Goal: Task Accomplishment & Management: Use online tool/utility

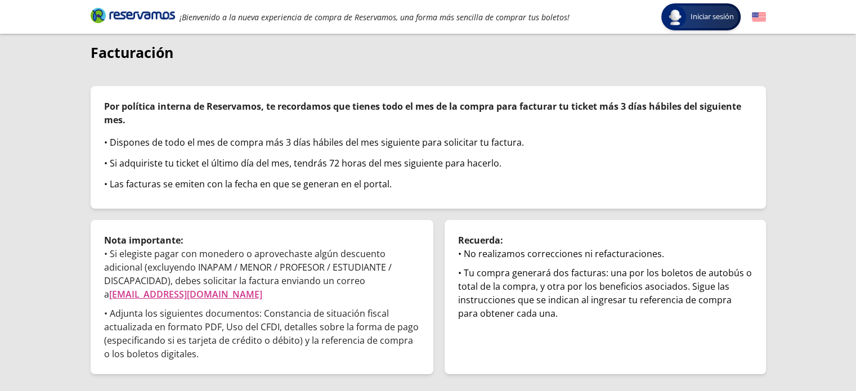
scroll to position [97, 0]
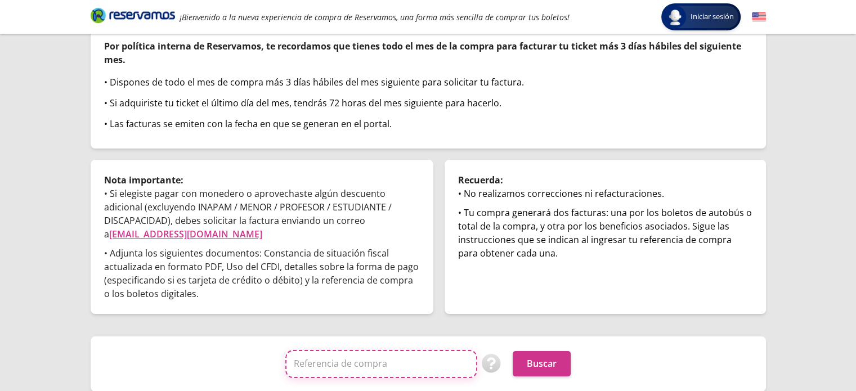
click at [350, 364] on input "Referencia de compra" at bounding box center [381, 364] width 192 height 28
paste input "s5NieXvi4t8"
type input "s5NieXvi4t8"
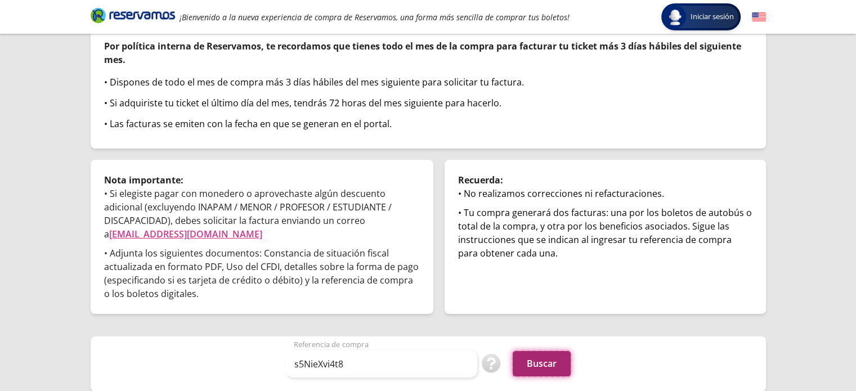
click at [538, 360] on button "Buscar" at bounding box center [542, 363] width 58 height 25
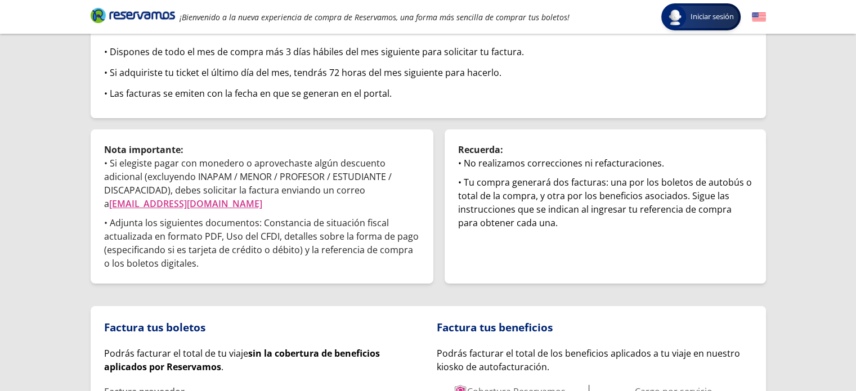
scroll to position [169, 0]
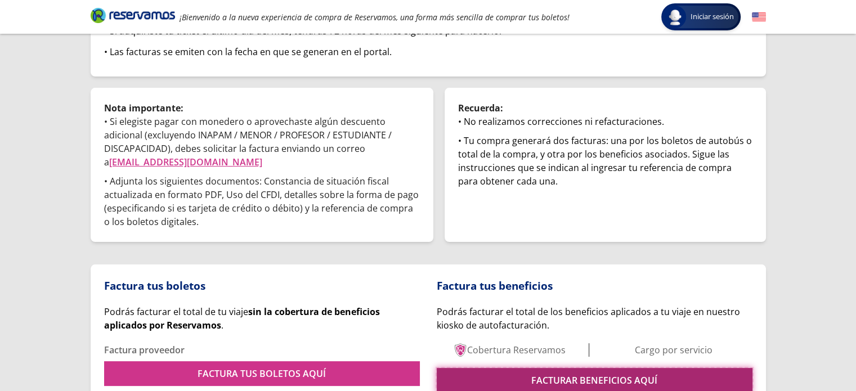
click at [523, 378] on link "FACTURAR BENEFICIOS AQUÍ" at bounding box center [595, 380] width 316 height 25
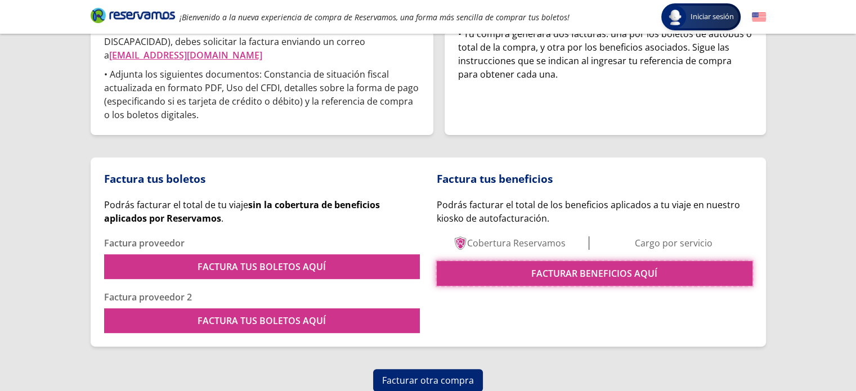
scroll to position [276, 0]
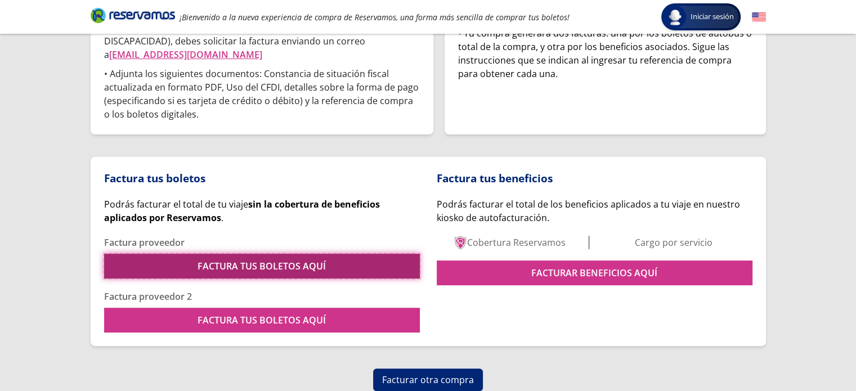
click at [309, 260] on link "FACTURA TUS BOLETOS AQUÍ" at bounding box center [262, 266] width 316 height 25
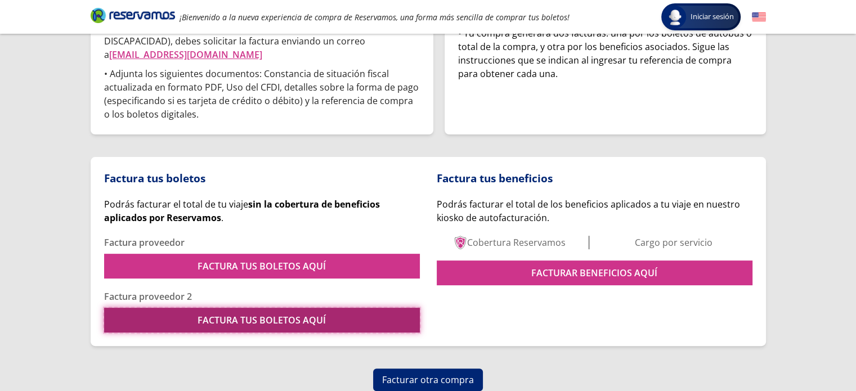
click at [333, 328] on link "FACTURA TUS BOLETOS AQUÍ" at bounding box center [262, 320] width 316 height 25
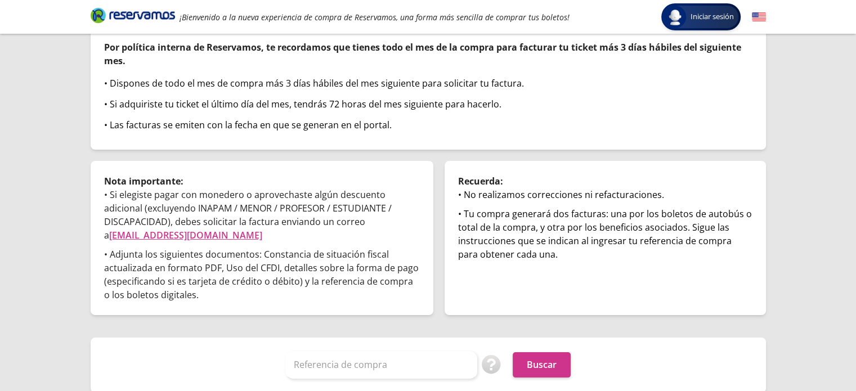
scroll to position [97, 0]
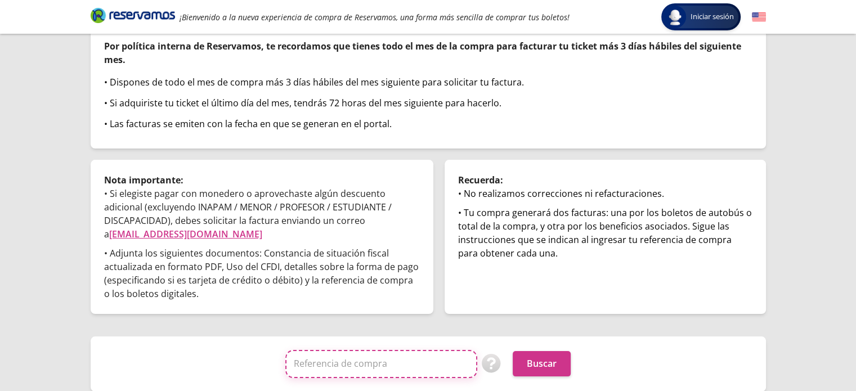
click at [382, 365] on input "Referencia de compra" at bounding box center [381, 364] width 192 height 28
paste input "FgE6f3D4Xks"
type input "FgE6f3D4Xks"
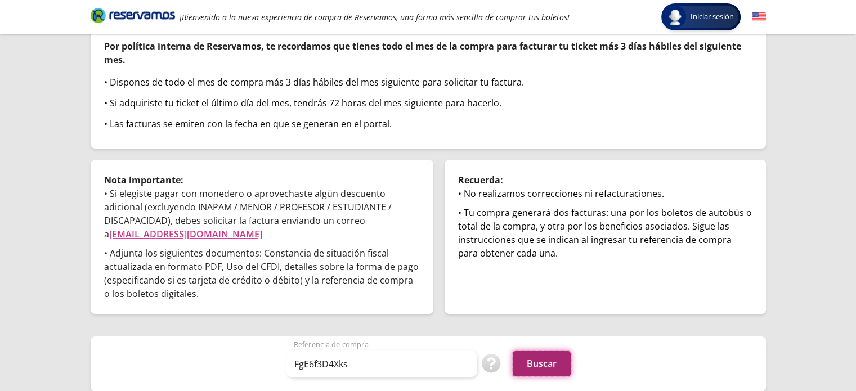
click at [534, 358] on button "Buscar" at bounding box center [542, 363] width 58 height 25
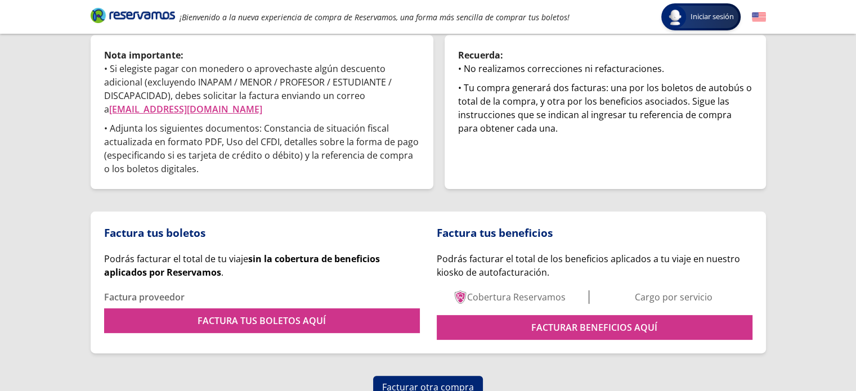
scroll to position [229, 0]
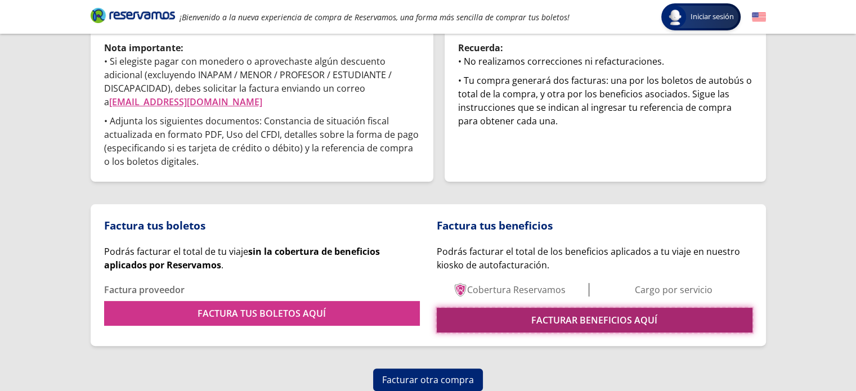
click at [636, 308] on link "FACTURAR BENEFICIOS AQUÍ" at bounding box center [595, 320] width 316 height 25
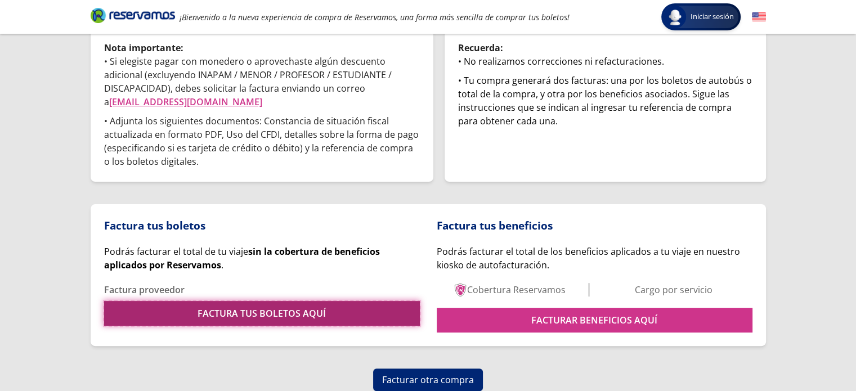
click at [259, 310] on link "FACTURA TUS BOLETOS AQUÍ" at bounding box center [262, 313] width 316 height 25
